Goal: Download file/media

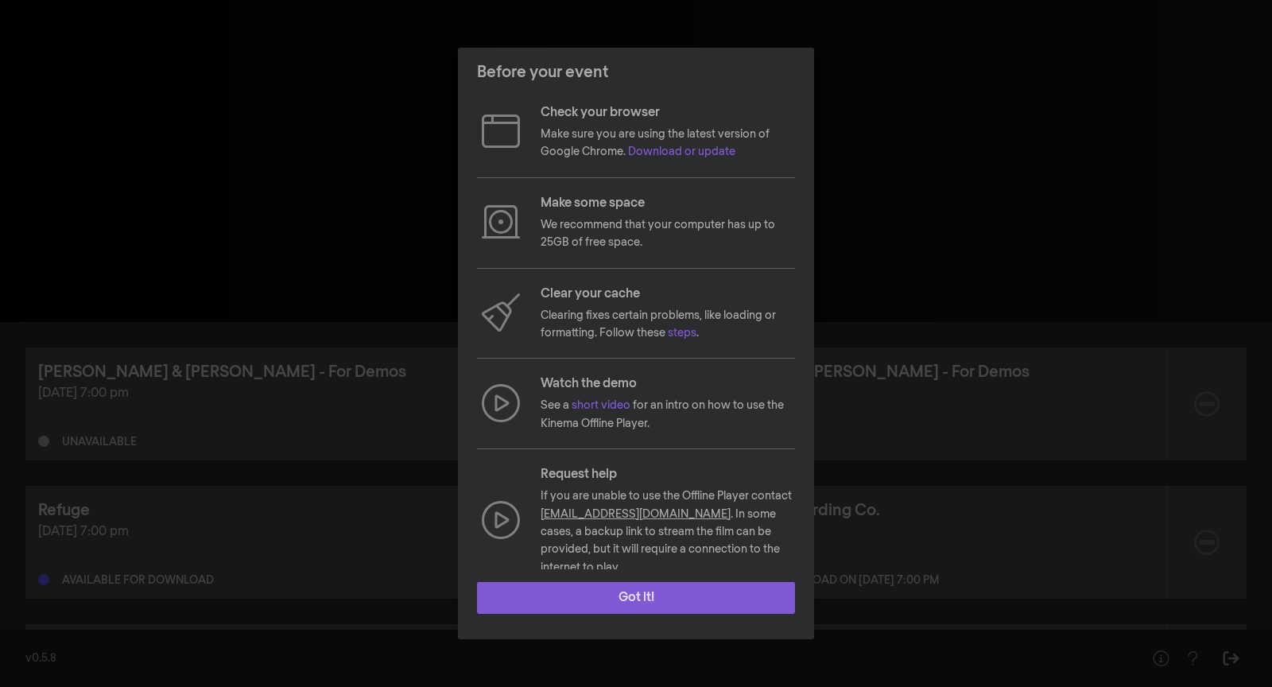
click at [640, 596] on button "Got it!" at bounding box center [636, 598] width 318 height 32
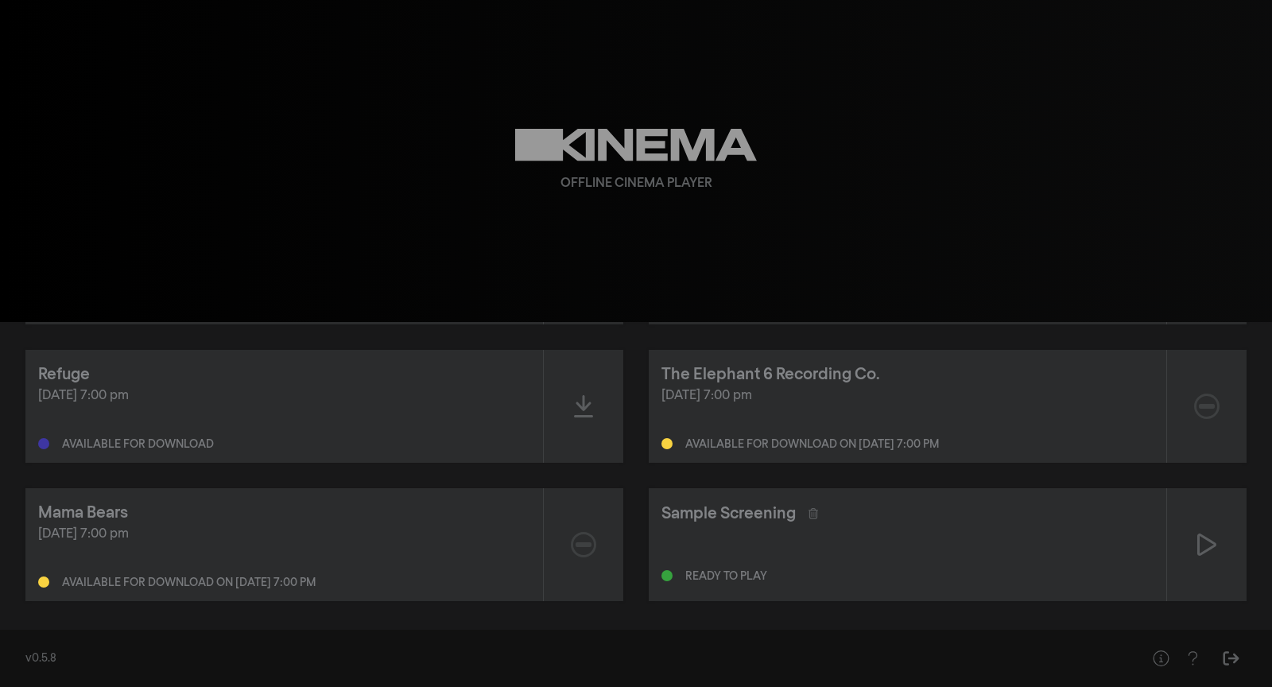
scroll to position [143, 0]
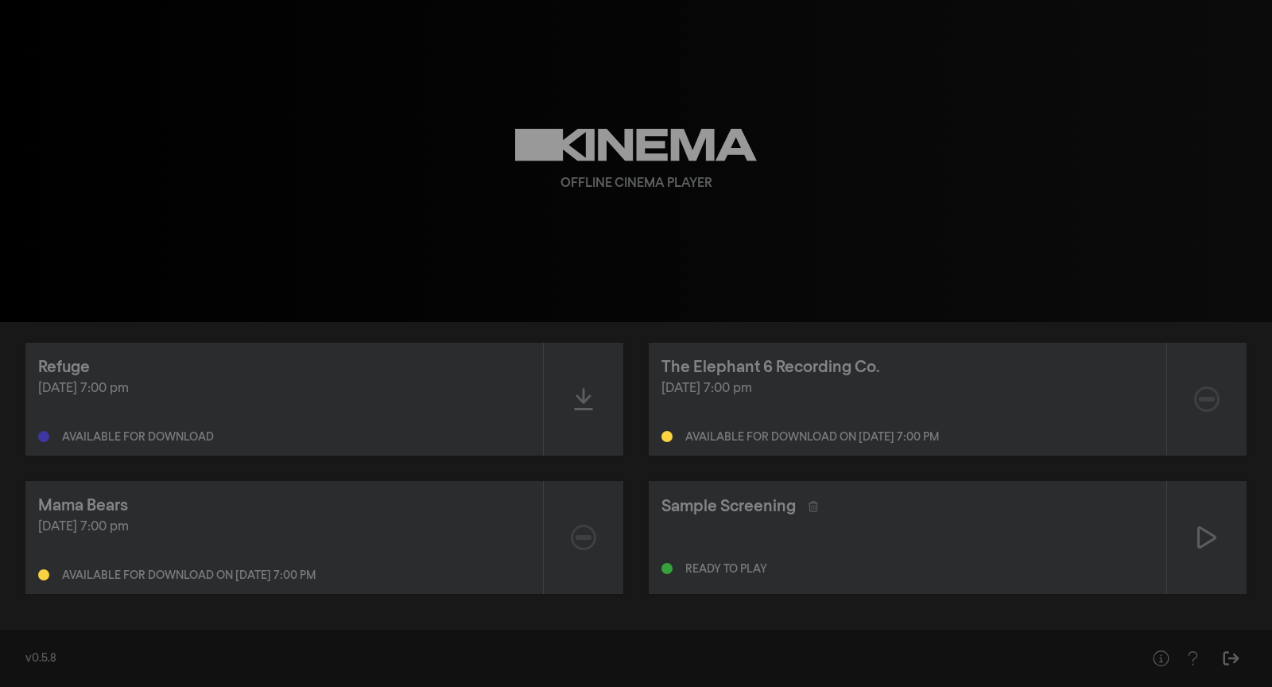
drag, startPoint x: 190, startPoint y: 397, endPoint x: 30, endPoint y: 389, distance: 160.0
click at [30, 389] on div "Refuge [DATE] 7:00 pm Available for download" at bounding box center [284, 399] width 518 height 113
click at [57, 405] on div "[DATE] 7:00 pm Available for download" at bounding box center [284, 411] width 492 height 64
drag, startPoint x: 245, startPoint y: 440, endPoint x: 0, endPoint y: 437, distance: 244.9
click at [0, 437] on div "[PERSON_NAME] & [PERSON_NAME] - For Demos [DATE] 7:00 pm Unavailable [PERSON_NA…" at bounding box center [636, 399] width 1272 height 440
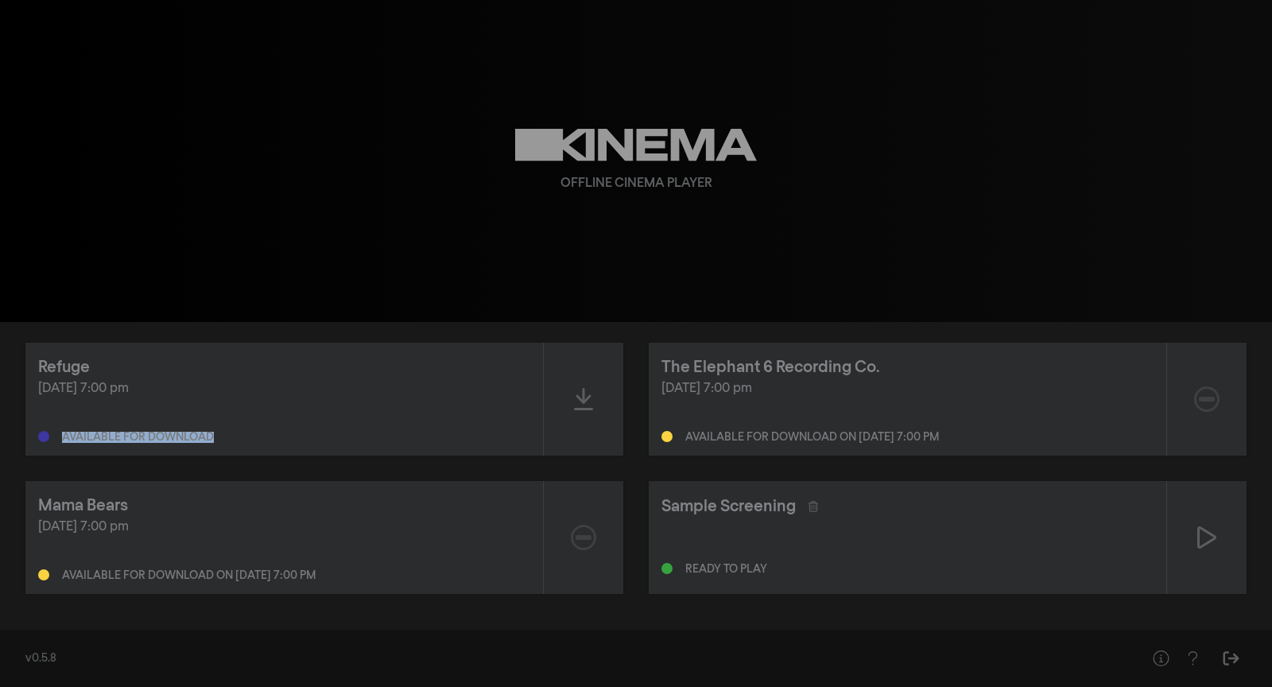
click at [389, 435] on div "Available for download" at bounding box center [284, 433] width 492 height 19
click at [471, 503] on div "Mama Bears" at bounding box center [284, 506] width 492 height 24
drag, startPoint x: 192, startPoint y: 543, endPoint x: 55, endPoint y: 528, distance: 137.6
click at [55, 528] on div "[DATE] 7:00 pm Available for download on [DATE] 7:00 pm" at bounding box center [284, 550] width 492 height 64
click at [55, 528] on div "[DATE] 7:00 pm" at bounding box center [284, 527] width 492 height 19
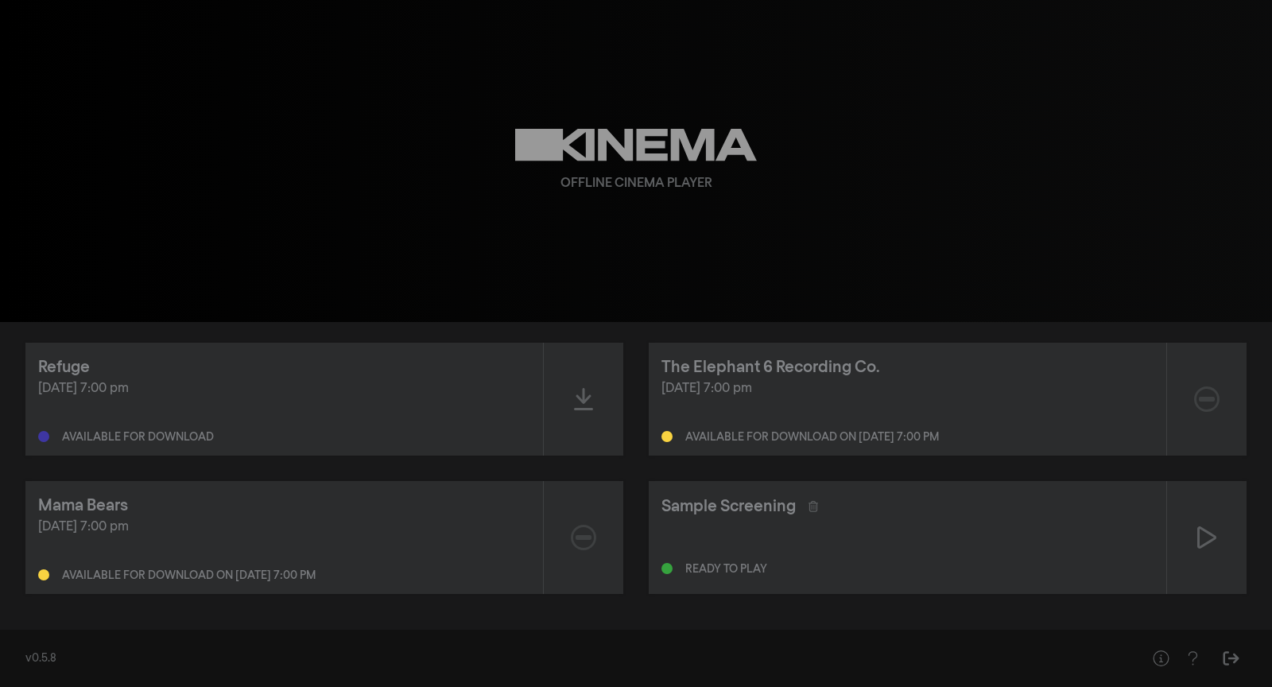
click at [316, 540] on div "[DATE] 7:00 pm Available for download on [DATE] 7:00 pm" at bounding box center [284, 550] width 492 height 64
drag, startPoint x: 370, startPoint y: 583, endPoint x: 224, endPoint y: 583, distance: 145.5
click at [224, 583] on div "Mama Bears [DATE] 7:00 pm Available for download on [DATE] 7:00 pm" at bounding box center [284, 537] width 518 height 113
click at [242, 583] on div "Mama Bears [DATE] 7:00 pm Available for download on [DATE] 7:00 pm" at bounding box center [284, 537] width 518 height 113
click at [294, 577] on div "Available for download on [DATE] 7:00 pm" at bounding box center [189, 575] width 254 height 11
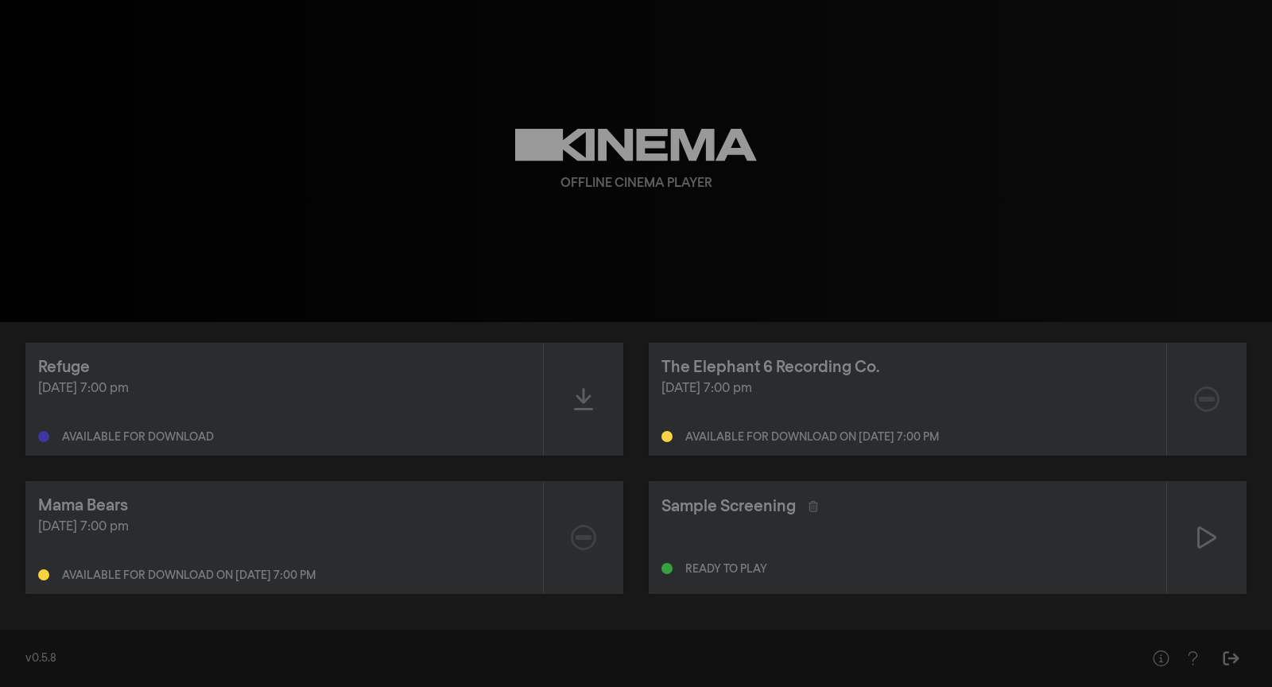
scroll to position [0, 0]
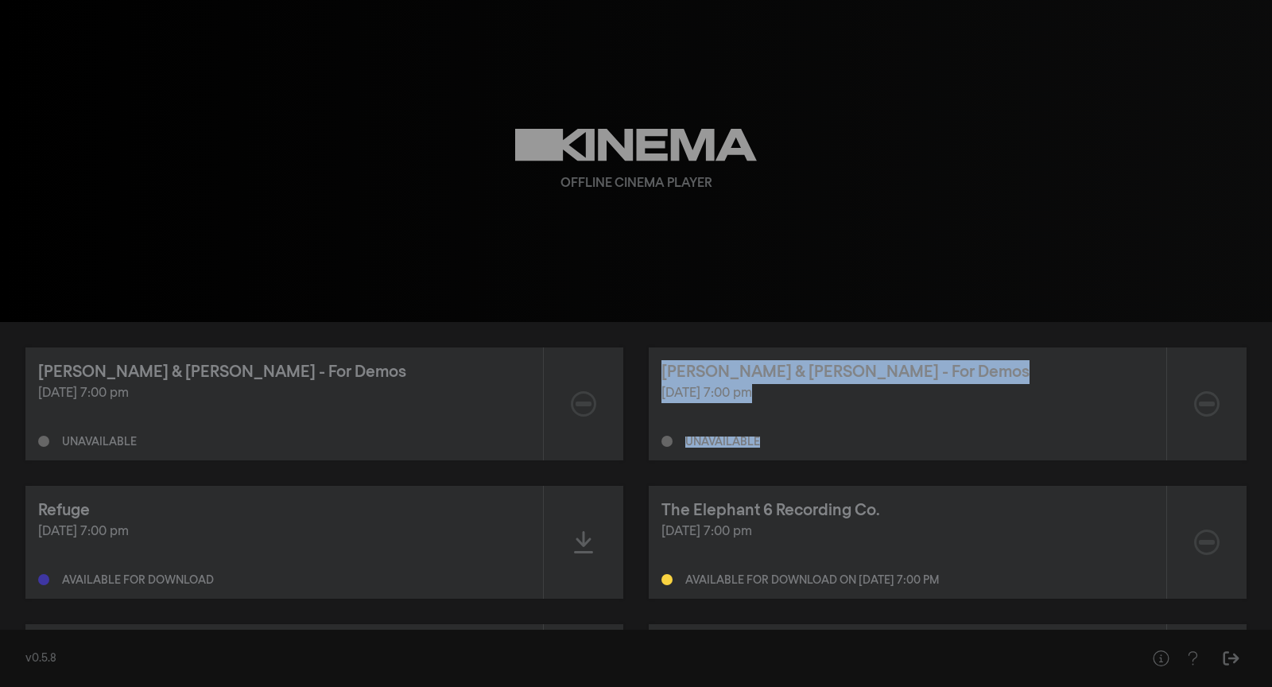
drag, startPoint x: 777, startPoint y: 459, endPoint x: 635, endPoint y: 347, distance: 180.5
click at [635, 347] on div "[PERSON_NAME] & [PERSON_NAME] - For Demos [DATE] 7:00 pm Unavailable [PERSON_NA…" at bounding box center [636, 542] width 1272 height 440
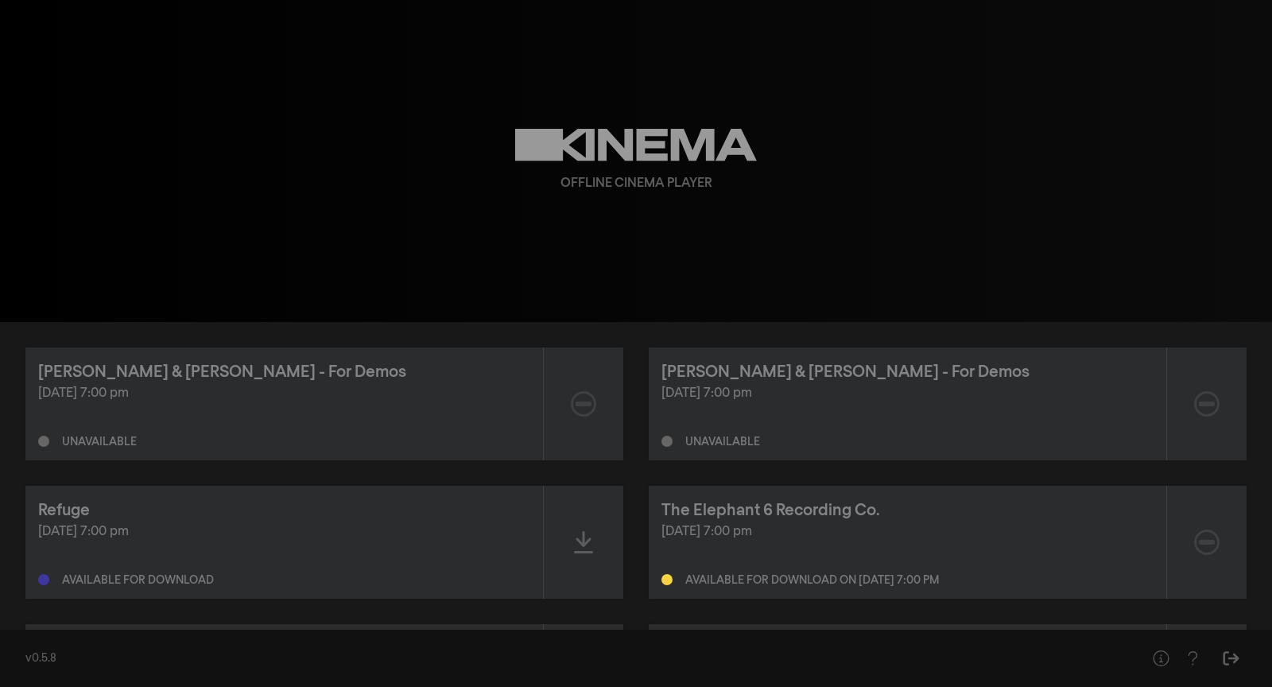
click at [855, 442] on div "Unavailable" at bounding box center [907, 437] width 492 height 19
click at [733, 442] on div "Unavailable" at bounding box center [722, 441] width 75 height 11
